Goal: Browse casually: Explore the website without a specific task or goal

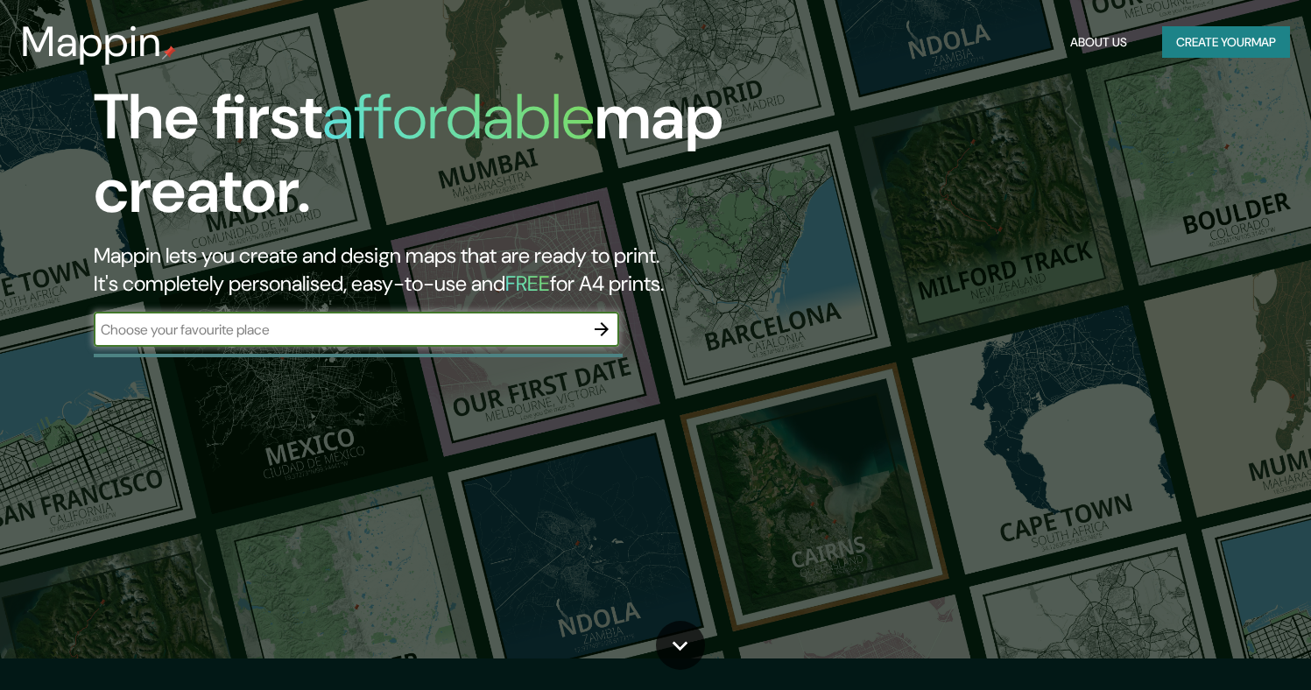
scroll to position [32, 0]
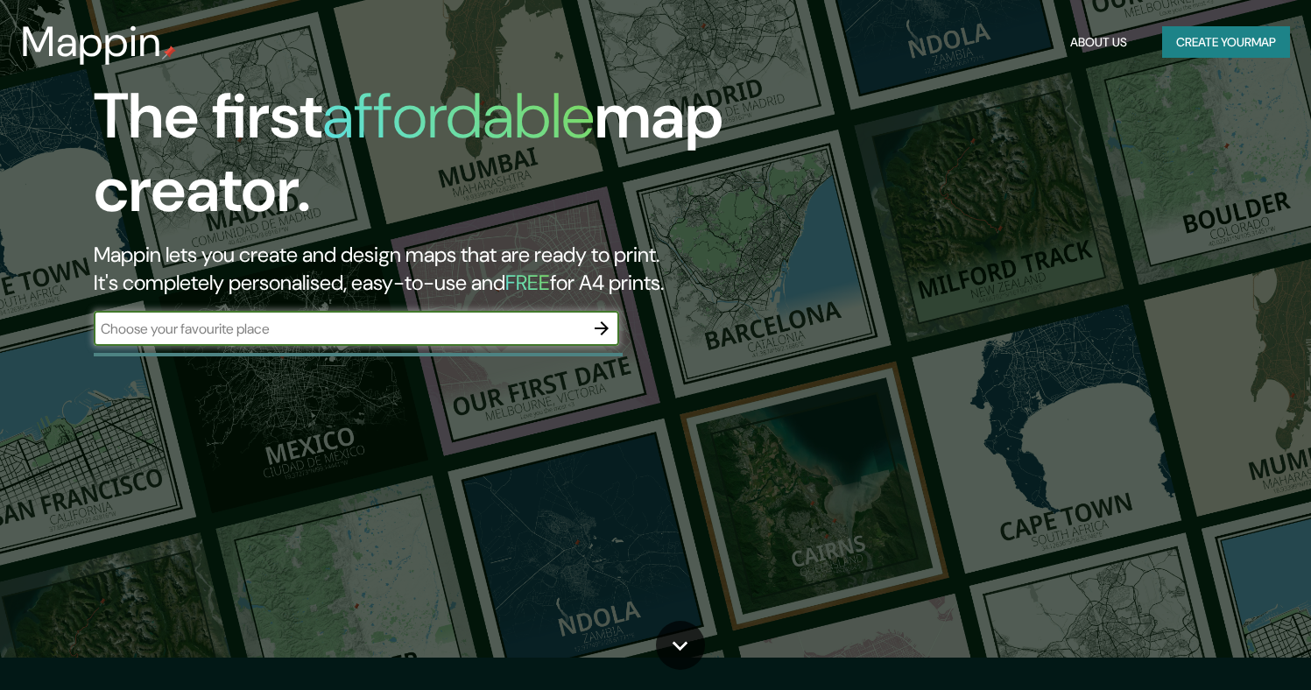
click at [313, 326] on input "text" at bounding box center [339, 329] width 491 height 20
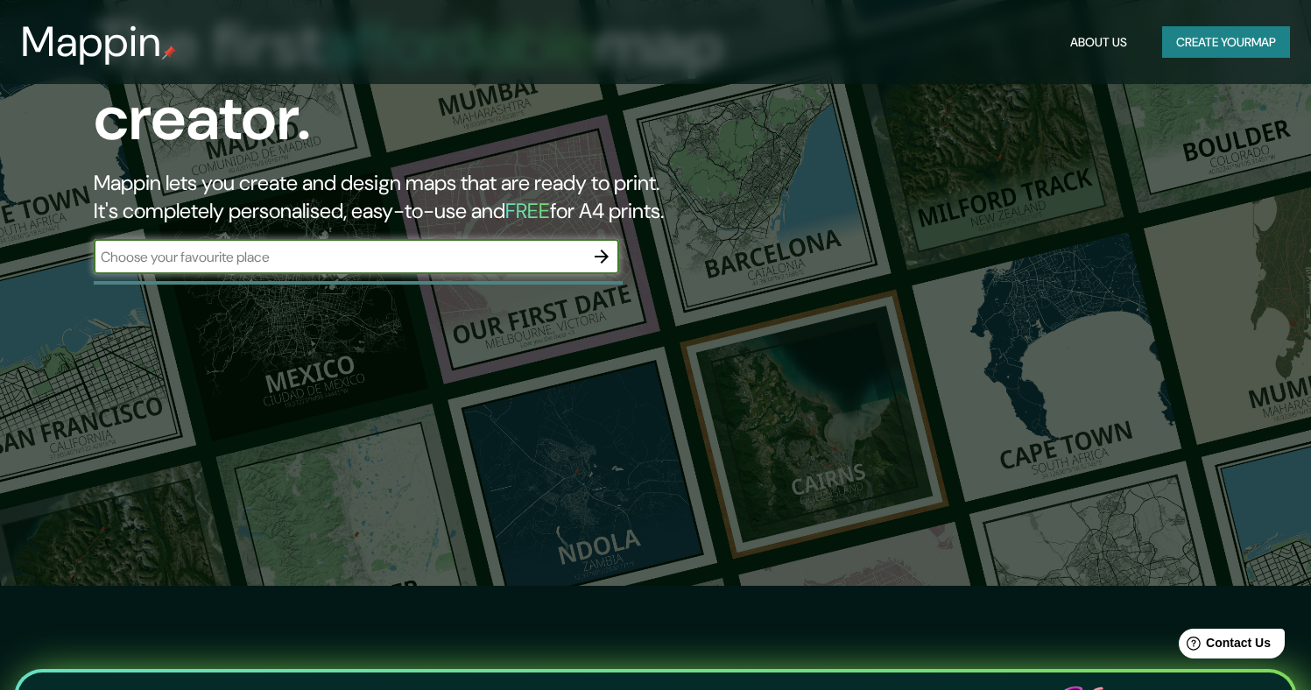
scroll to position [76, 0]
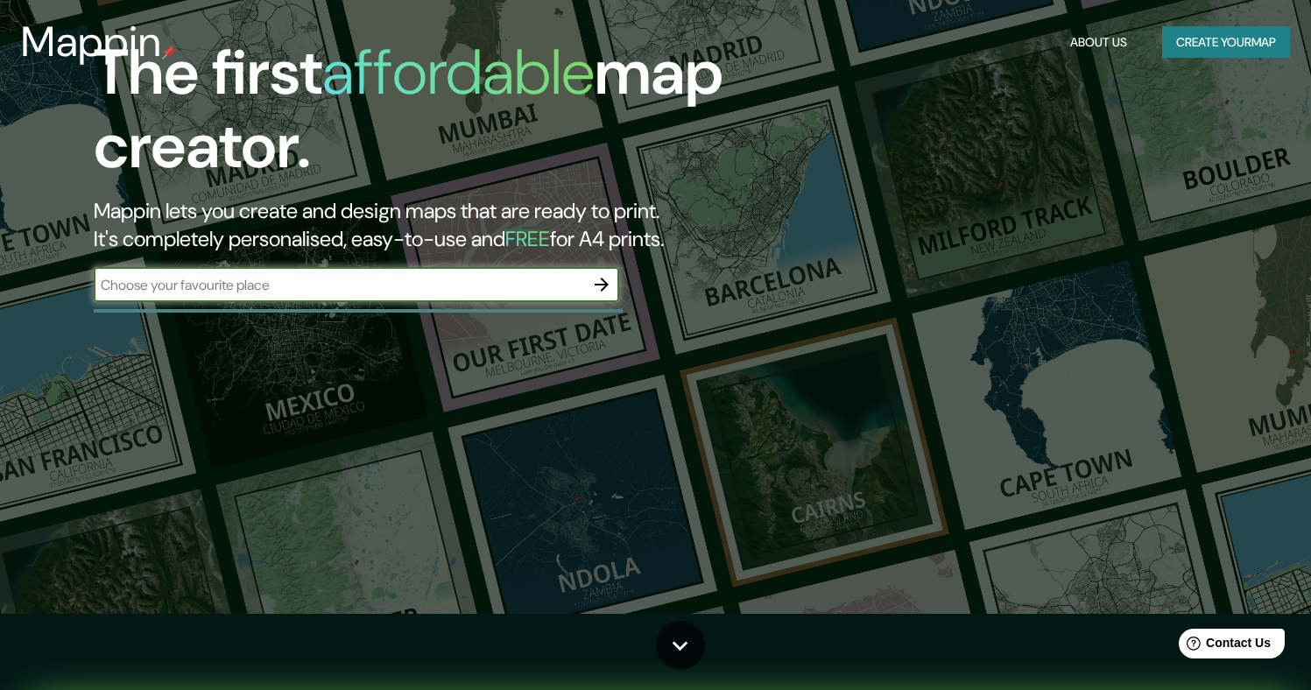
click at [325, 283] on input "text" at bounding box center [339, 285] width 491 height 20
drag, startPoint x: 325, startPoint y: 283, endPoint x: 382, endPoint y: 327, distance: 71.8
click at [335, 293] on input "text" at bounding box center [339, 285] width 491 height 20
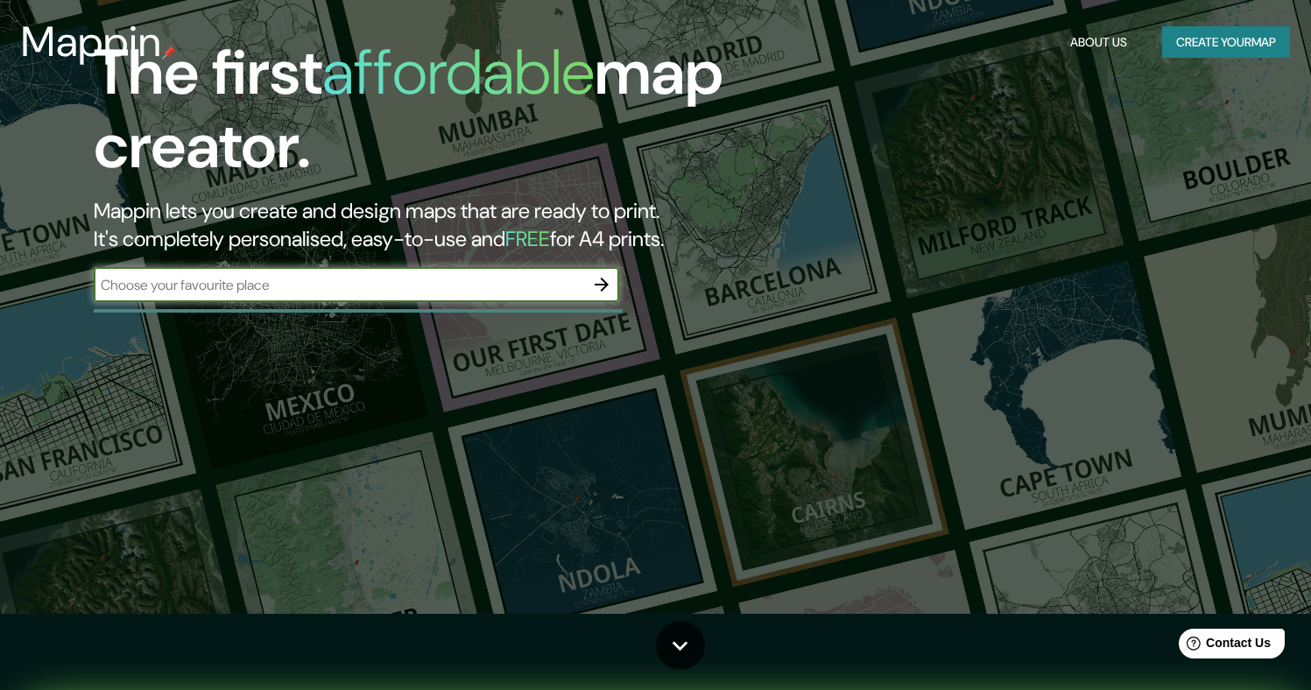
click at [362, 282] on input "text" at bounding box center [339, 285] width 491 height 20
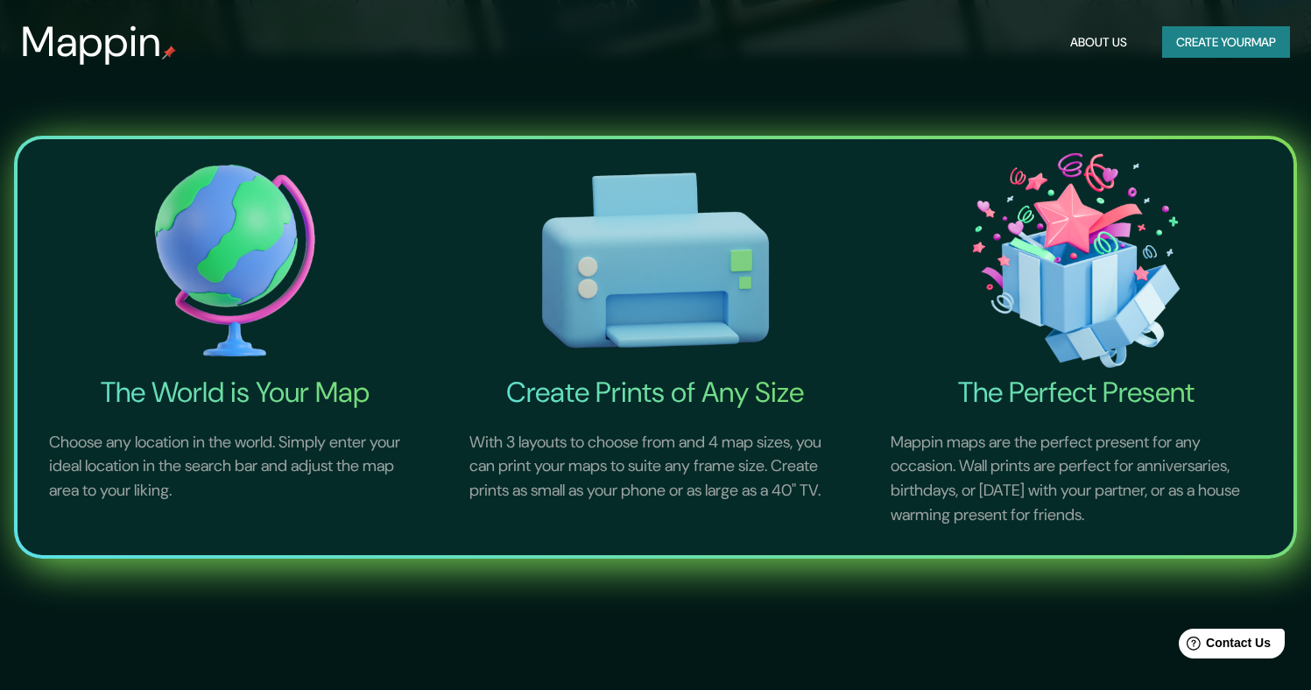
scroll to position [641, 0]
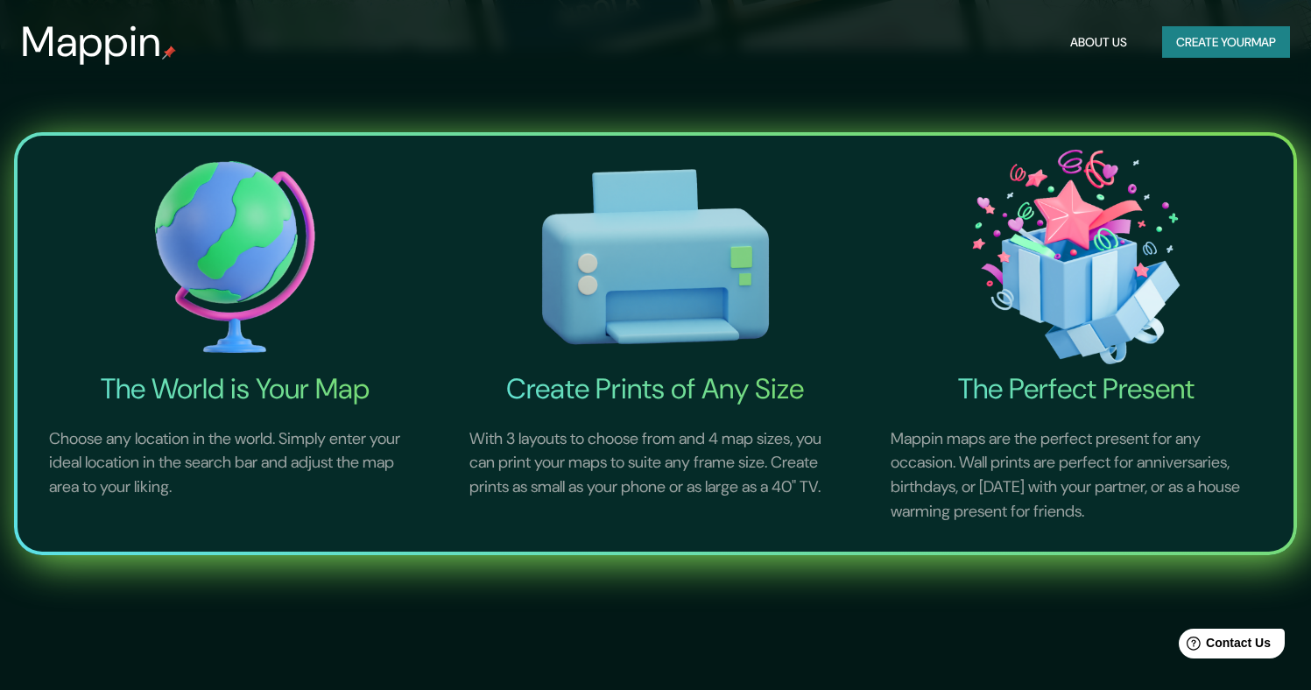
click at [304, 389] on h4 "The World is Your Map" at bounding box center [234, 388] width 413 height 35
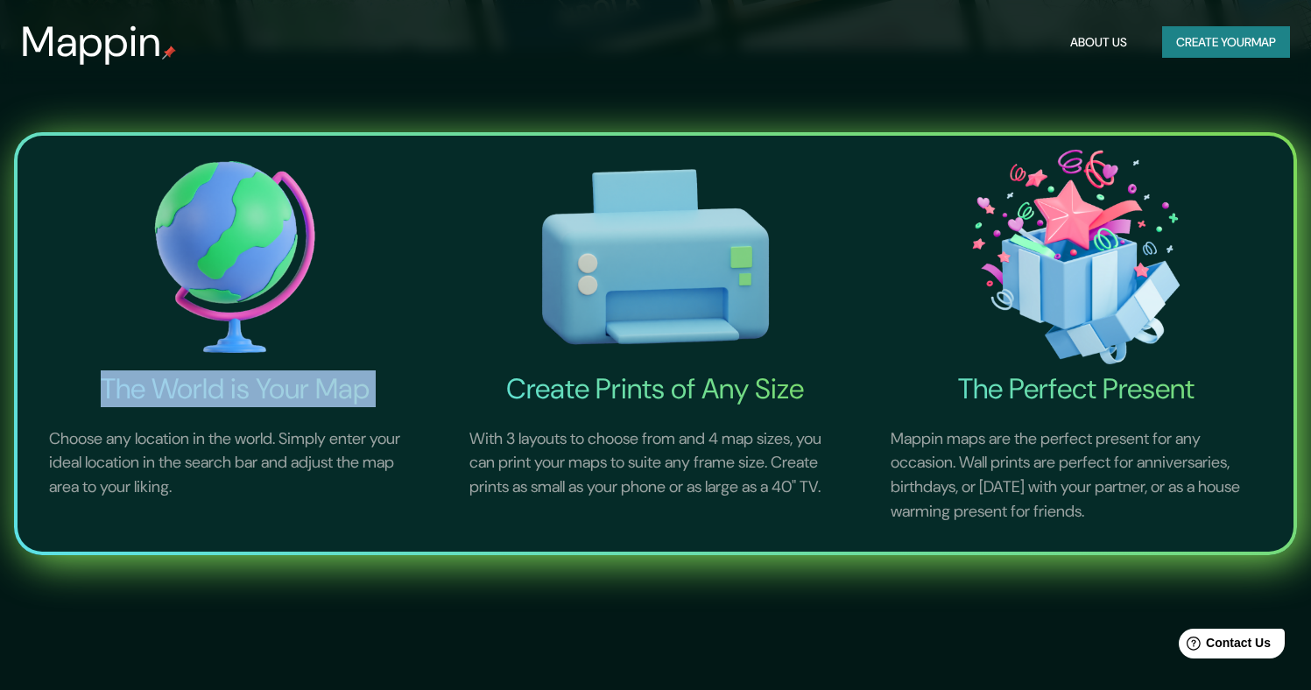
click at [304, 389] on h4 "The World is Your Map" at bounding box center [234, 388] width 413 height 35
click at [321, 387] on h4 "The World is Your Map" at bounding box center [234, 388] width 413 height 35
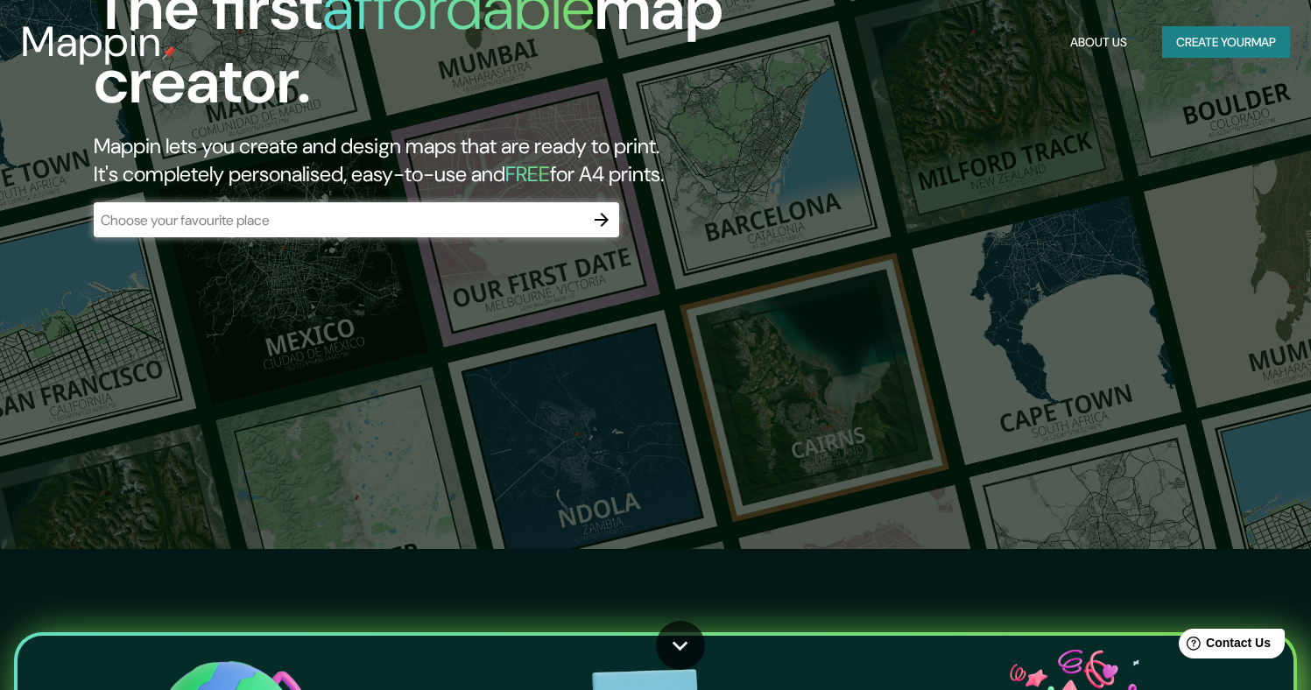
scroll to position [0, 0]
